Goal: Task Accomplishment & Management: Manage account settings

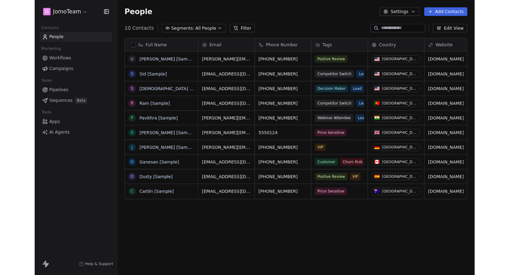
scroll to position [0, 0]
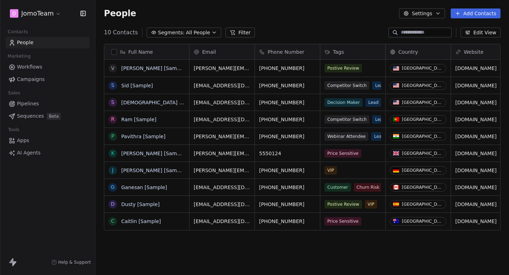
click at [64, 13] on div "D JomoTeam" at bounding box center [47, 13] width 78 height 10
click at [54, 14] on html "D JomoTeam Contacts People Marketing Workflows Campaigns Sales Pipelines Sequen…" at bounding box center [254, 137] width 509 height 275
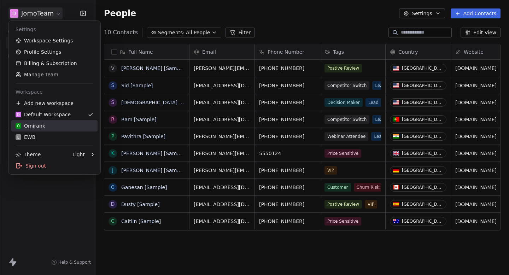
click at [57, 125] on div "O Omirank" at bounding box center [55, 125] width 78 height 7
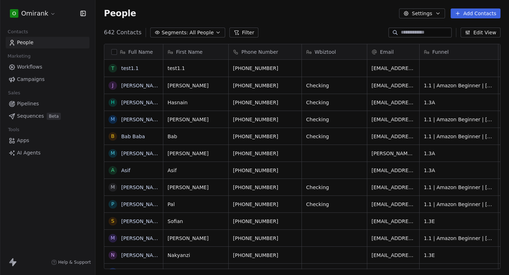
scroll to position [242, 413]
click at [115, 49] on button "button" at bounding box center [114, 52] width 6 height 6
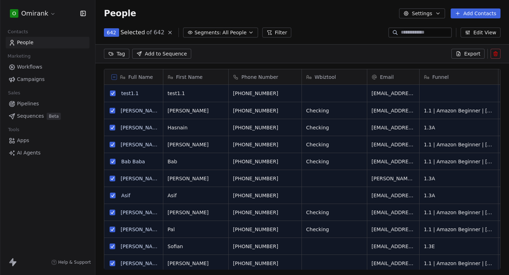
click at [169, 33] on icon at bounding box center [170, 33] width 6 height 6
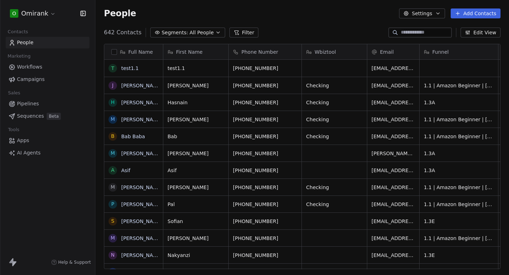
scroll to position [242, 413]
click at [116, 52] on button "button" at bounding box center [114, 52] width 6 height 6
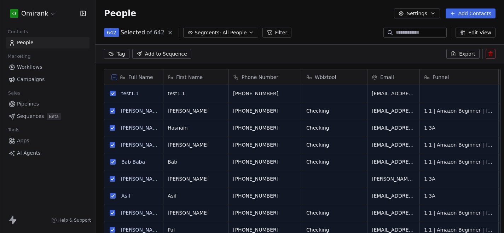
scroll to position [0, 0]
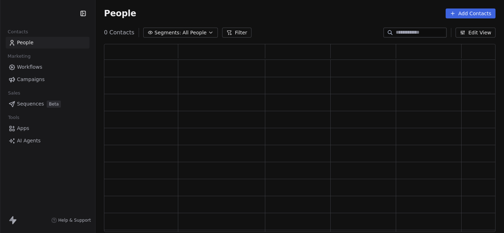
scroll to position [188, 391]
